Goal: Task Accomplishment & Management: Use online tool/utility

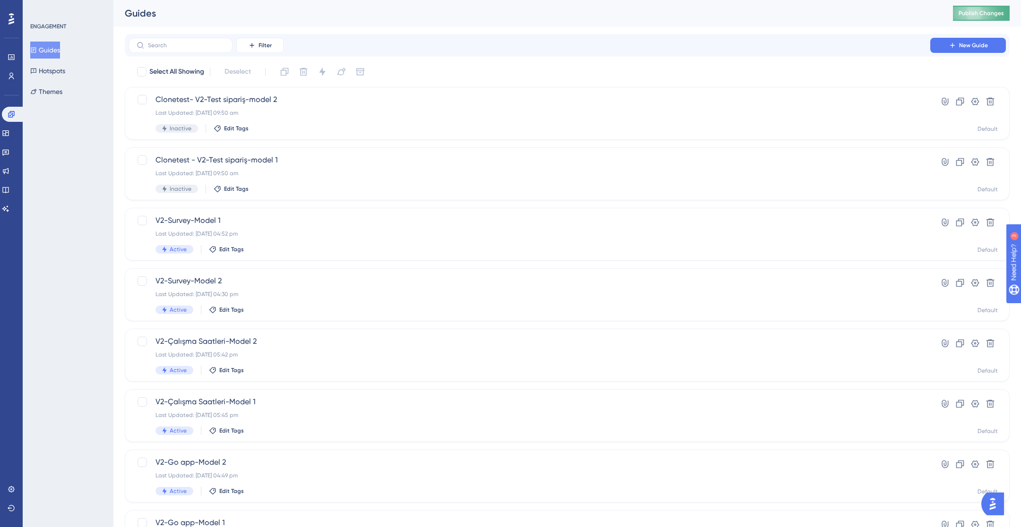
click at [997, 13] on span "Publish Changes" at bounding box center [980, 13] width 45 height 8
click at [11, 76] on icon at bounding box center [11, 76] width 5 height 7
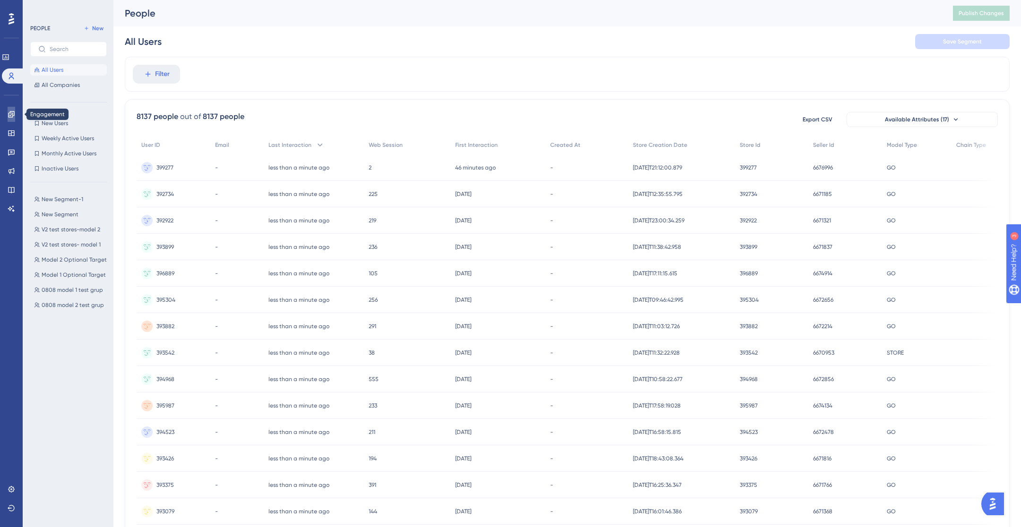
click at [15, 118] on link at bounding box center [12, 114] width 8 height 15
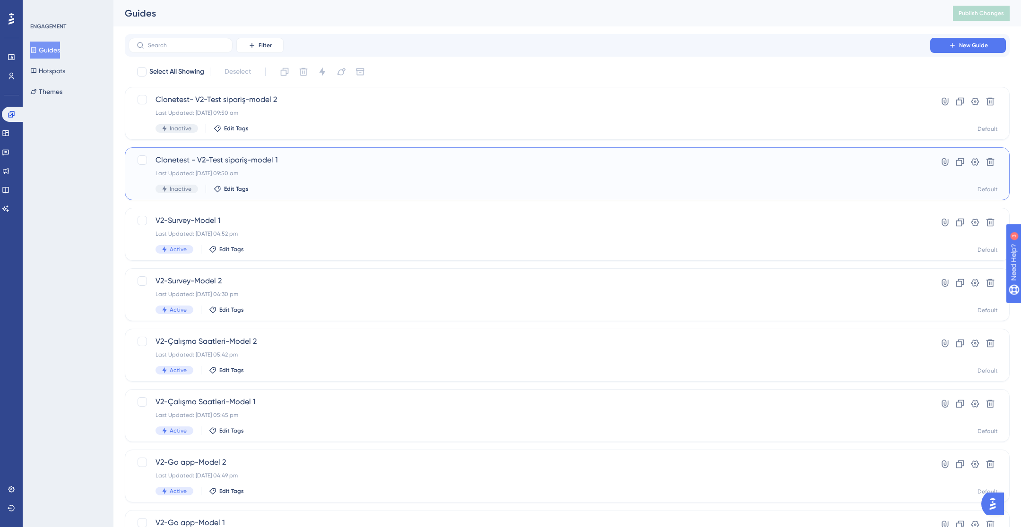
click at [274, 182] on div "Clonetest - V2-Test sipariş-model 1 Last Updated: [DATE] 09:50 am Inactive Edit…" at bounding box center [529, 174] width 748 height 39
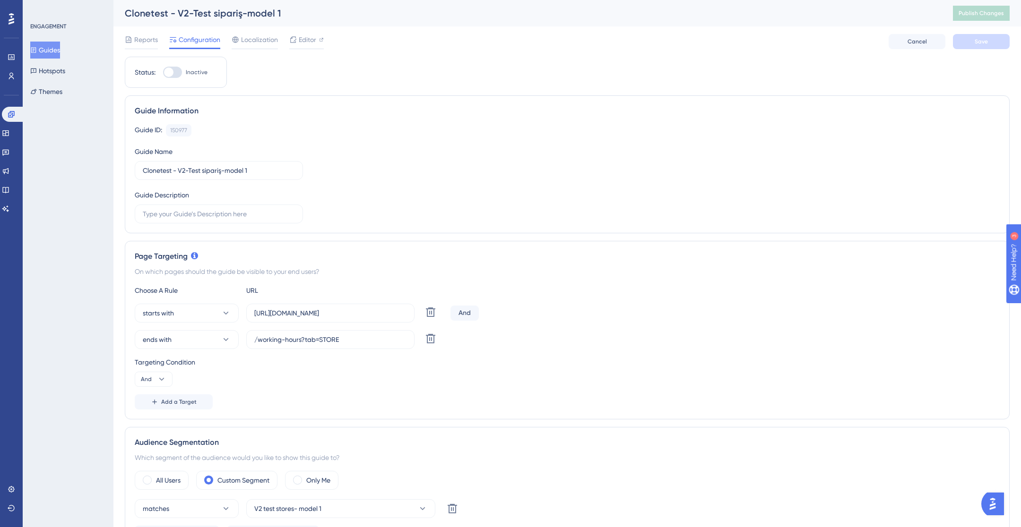
click at [48, 47] on button "Guides" at bounding box center [45, 50] width 30 height 17
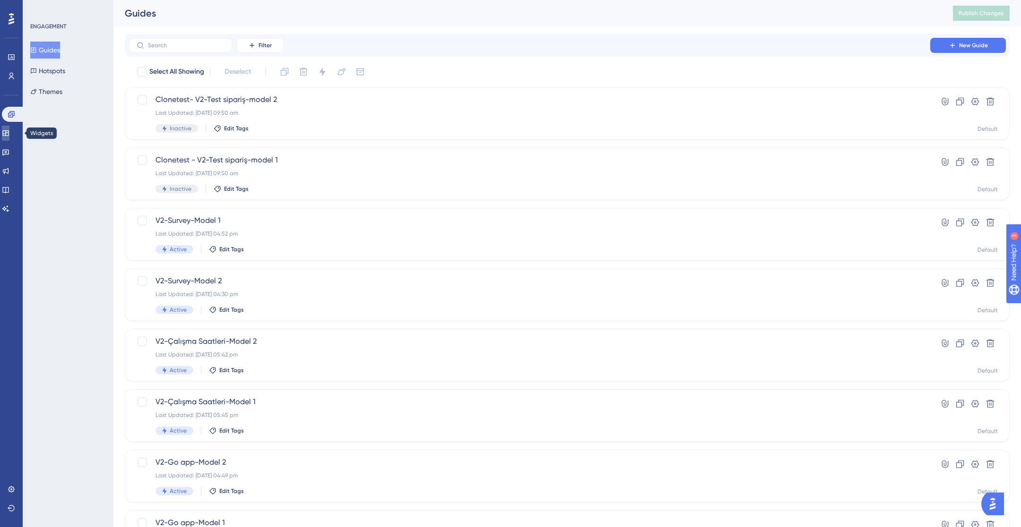
click at [9, 137] on link at bounding box center [6, 133] width 8 height 15
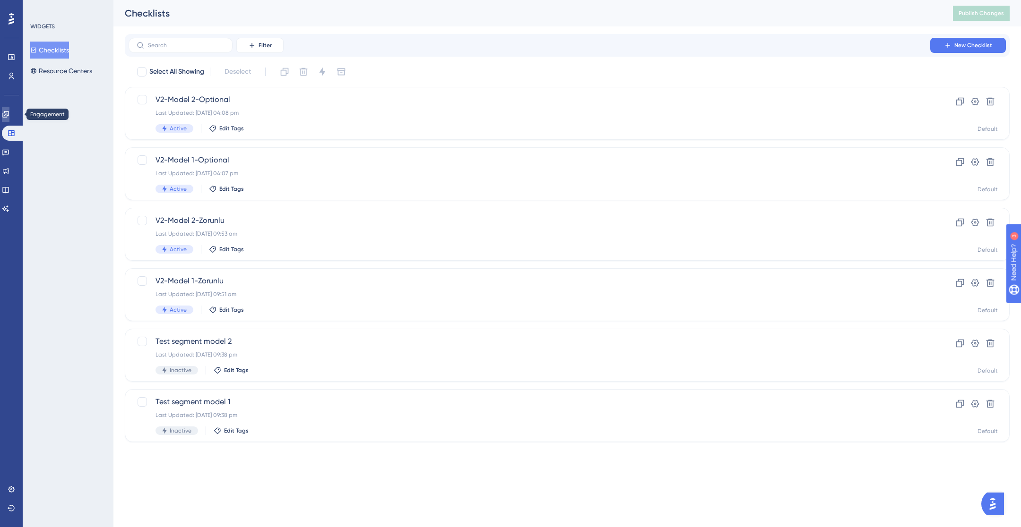
click at [9, 110] on link at bounding box center [6, 114] width 8 height 15
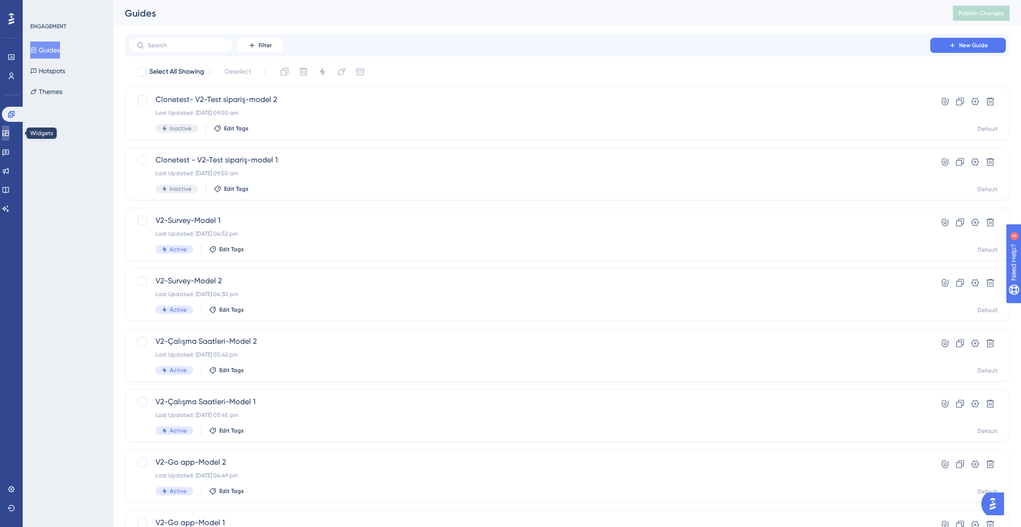
click at [9, 133] on icon at bounding box center [6, 133] width 8 height 8
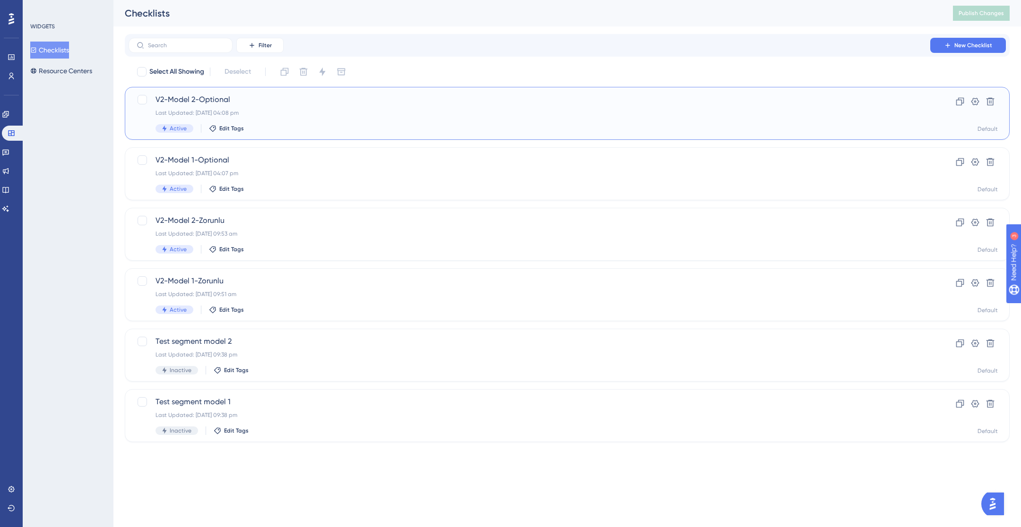
click at [283, 104] on span "V2-Model 2-Optional" at bounding box center [529, 99] width 748 height 11
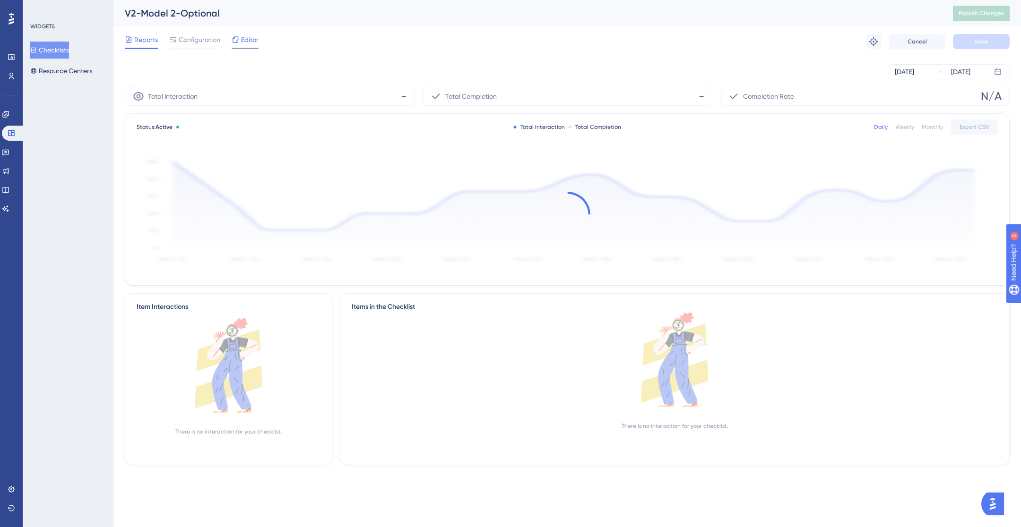
click at [254, 39] on span "Editor" at bounding box center [249, 39] width 17 height 11
